Goal: Task Accomplishment & Management: Complete application form

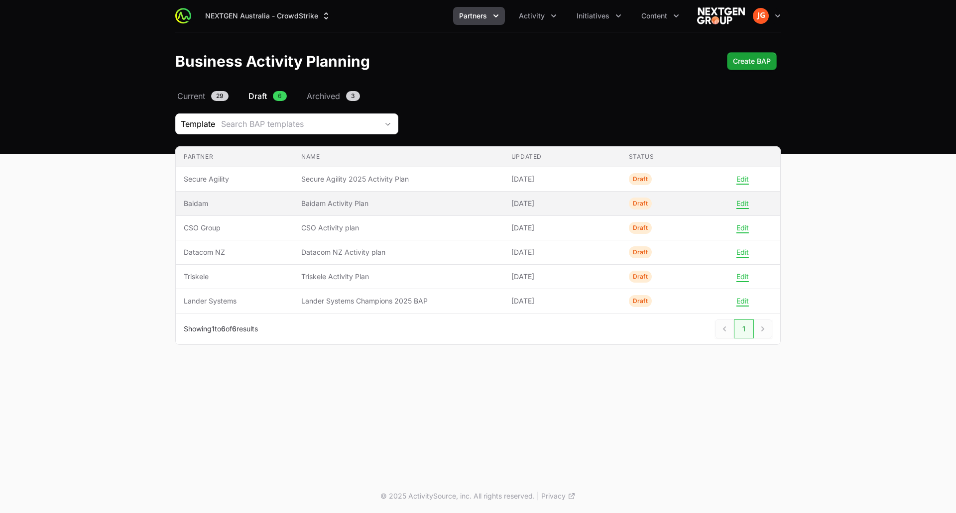
click at [275, 201] on span "Baidam" at bounding box center [235, 204] width 102 height 10
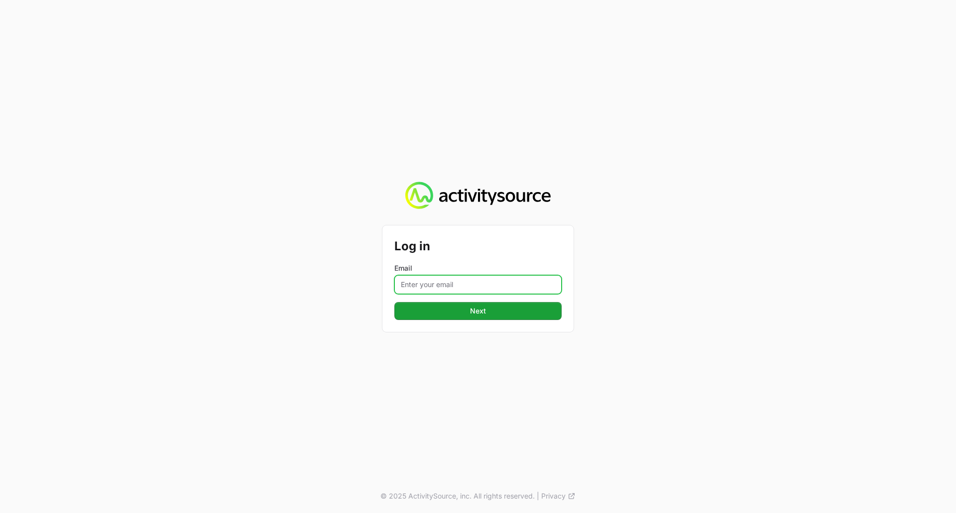
click at [423, 283] on input "Email" at bounding box center [477, 284] width 167 height 19
type input "[PERSON_NAME][EMAIL_ADDRESS][PERSON_NAME][DOMAIN_NAME]"
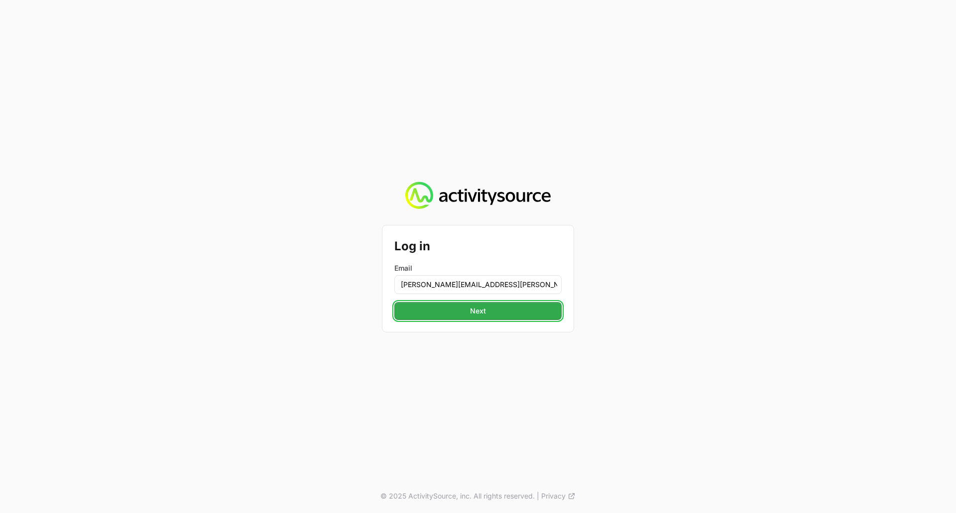
click at [439, 314] on button "Next" at bounding box center [477, 311] width 167 height 18
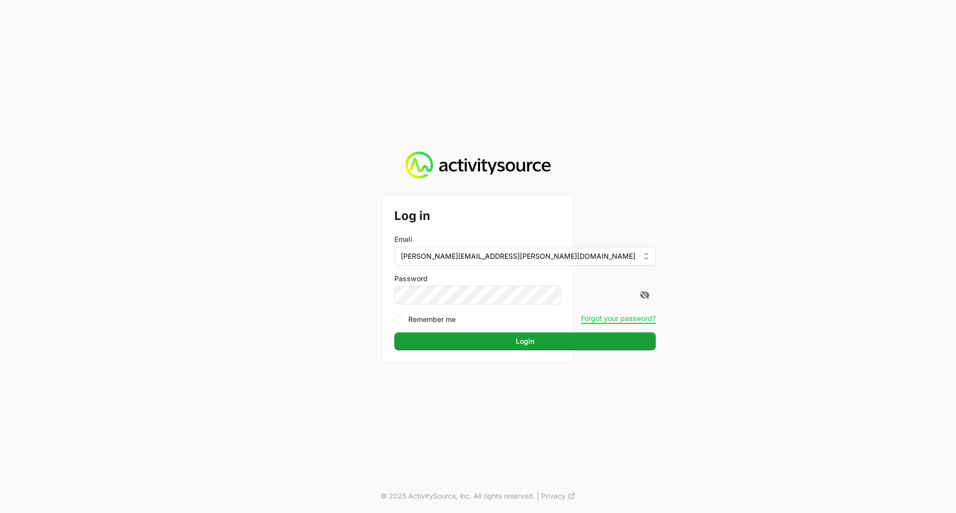
click at [394, 332] on button "Login" at bounding box center [524, 341] width 261 height 18
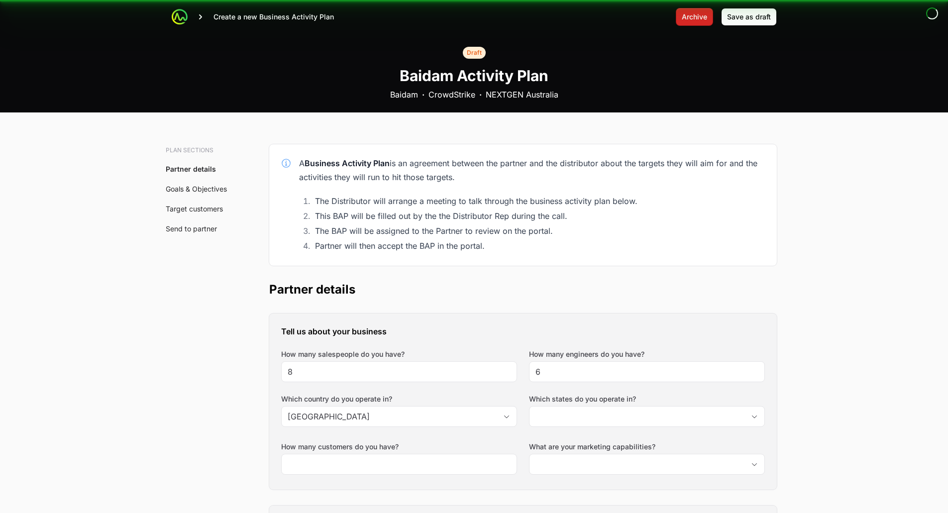
type input "[GEOGRAPHIC_DATA], [GEOGRAPHIC_DATA], [GEOGRAPHIC_DATA], [GEOGRAPHIC_DATA], [GE…"
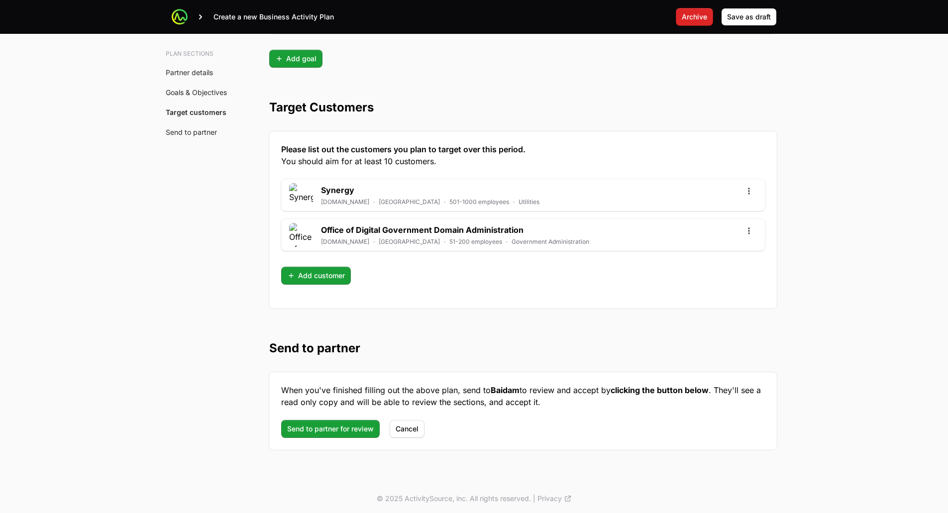
scroll to position [2604, 0]
